Goal: Information Seeking & Learning: Check status

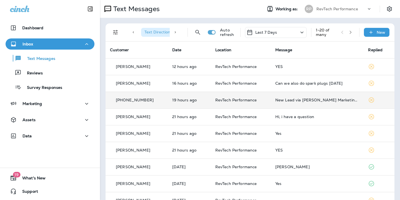
click at [274, 100] on td "New Lead via [PERSON_NAME] Marketing, Customer Name: [PERSON_NAME], Contact inf…" at bounding box center [317, 99] width 93 height 17
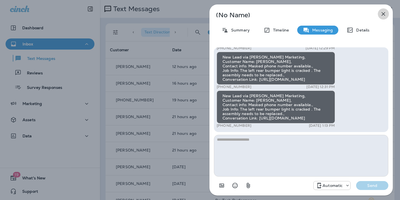
click at [384, 16] on icon "button" at bounding box center [383, 14] width 7 height 7
